Goal: Navigation & Orientation: Find specific page/section

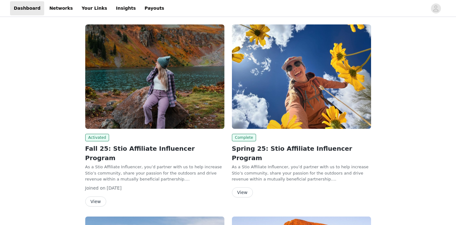
scroll to position [1, 0]
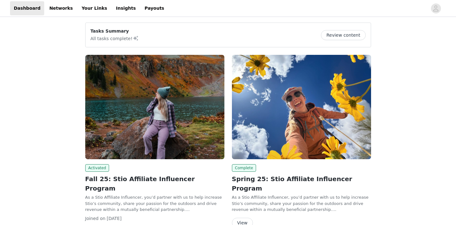
click at [142, 122] on img at bounding box center [154, 107] width 139 height 104
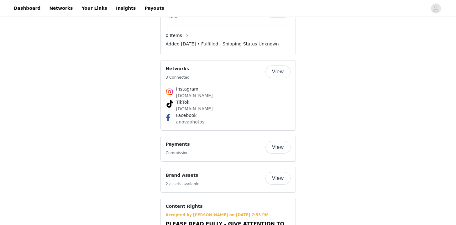
scroll to position [620, 0]
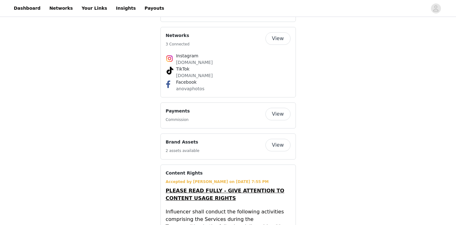
click at [278, 108] on button "View" at bounding box center [278, 114] width 25 height 13
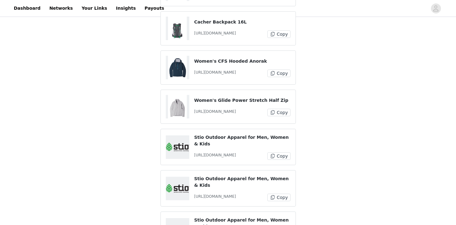
scroll to position [342, 0]
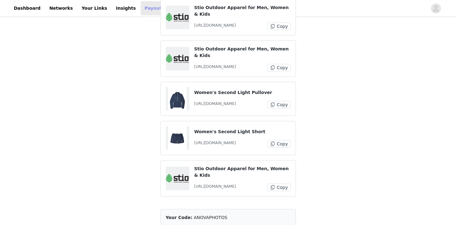
click at [143, 9] on link "Payouts" at bounding box center [154, 8] width 27 height 14
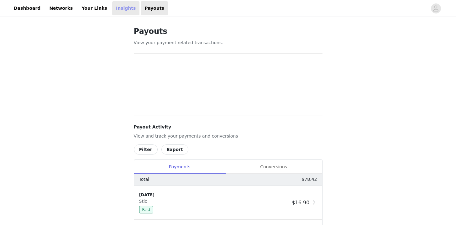
click at [114, 10] on link "Insights" at bounding box center [125, 8] width 27 height 14
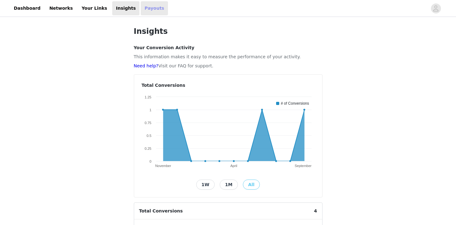
click at [146, 12] on link "Payouts" at bounding box center [154, 8] width 27 height 14
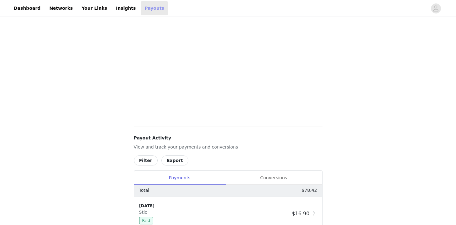
scroll to position [235, 0]
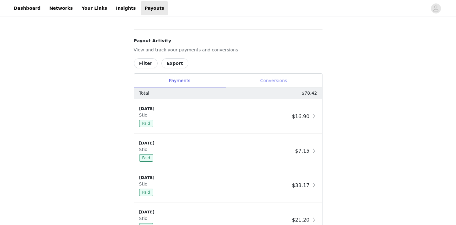
click at [263, 78] on div "Conversions" at bounding box center [274, 81] width 97 height 14
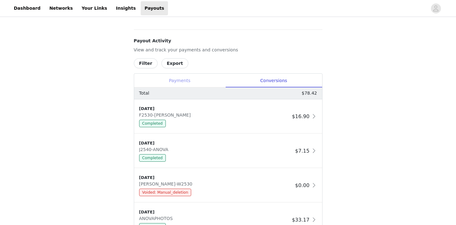
click at [186, 83] on div "Payments" at bounding box center [179, 81] width 91 height 14
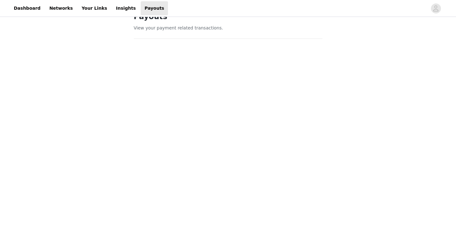
scroll to position [0, 0]
